Goal: Transaction & Acquisition: Purchase product/service

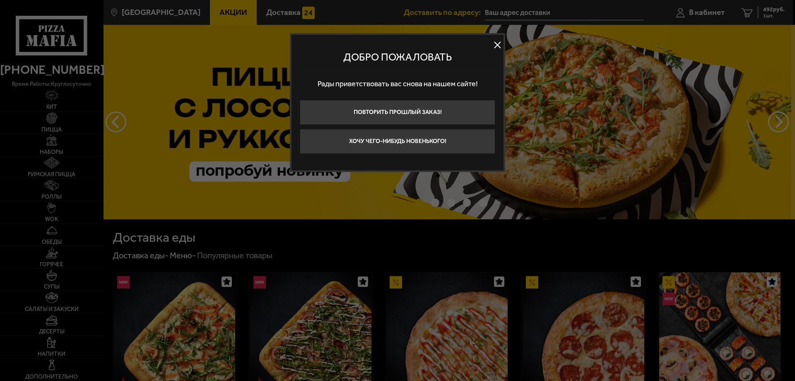
click at [126, 64] on div at bounding box center [397, 190] width 795 height 381
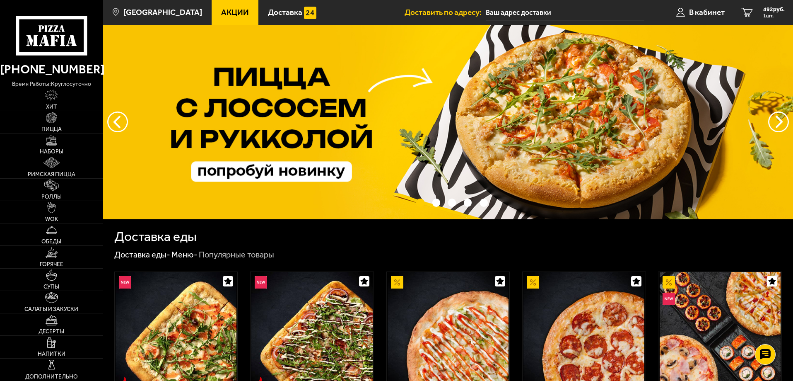
click at [225, 8] on span "Акции" at bounding box center [235, 12] width 28 height 8
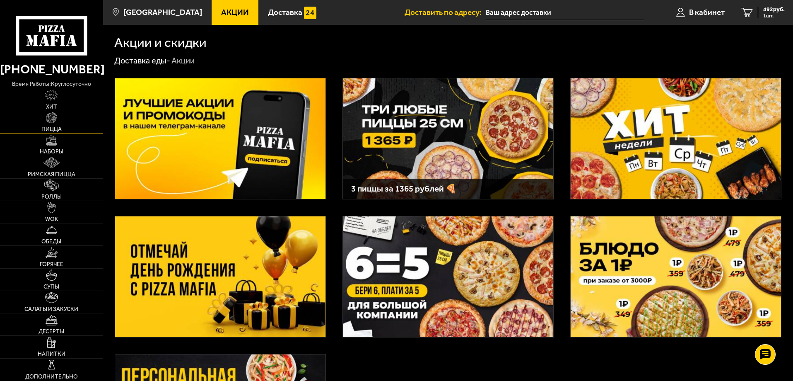
click at [56, 130] on span "Пицца" at bounding box center [51, 129] width 20 height 6
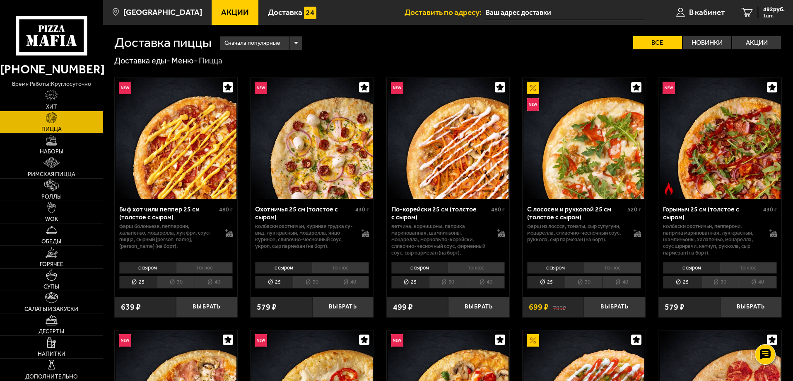
drag, startPoint x: 793, startPoint y: 137, endPoint x: 793, endPoint y: 144, distance: 6.6
click at [43, 135] on link "Наборы" at bounding box center [51, 144] width 103 height 22
